Goal: Find specific page/section: Find specific page/section

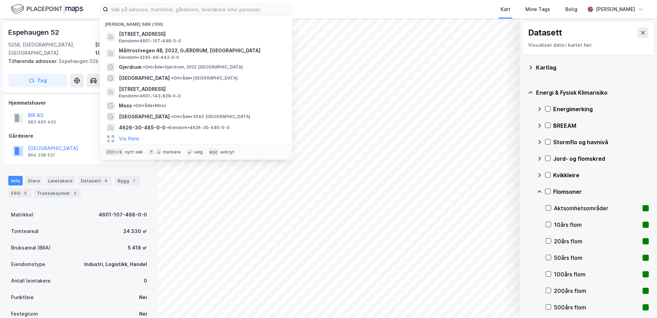
scroll to position [65, 0]
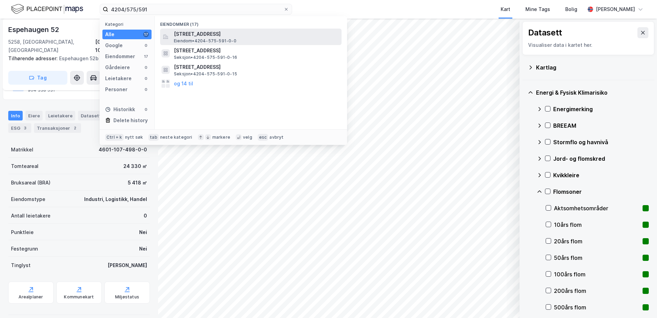
type input "4204/575/591"
click at [196, 34] on span "[STREET_ADDRESS]" at bounding box center [256, 34] width 165 height 8
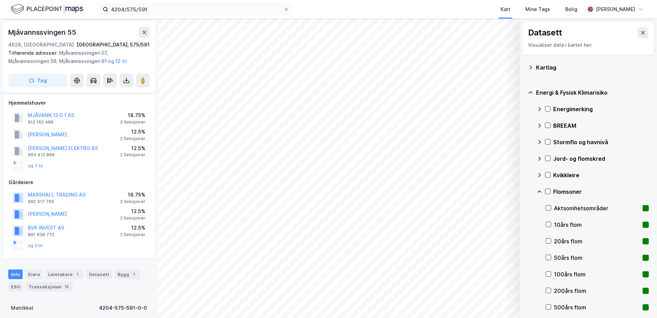
scroll to position [65, 0]
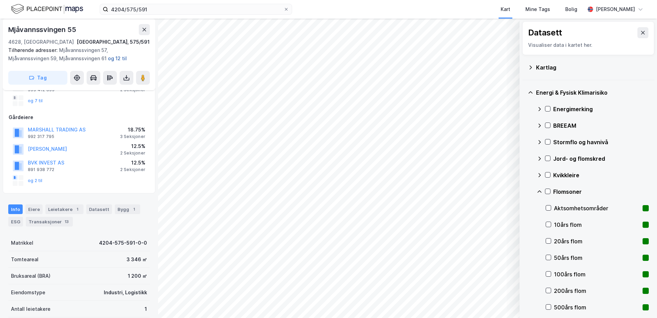
click at [0, 0] on button "og 12 til" at bounding box center [0, 0] width 0 height 0
